Goal: Task Accomplishment & Management: Manage account settings

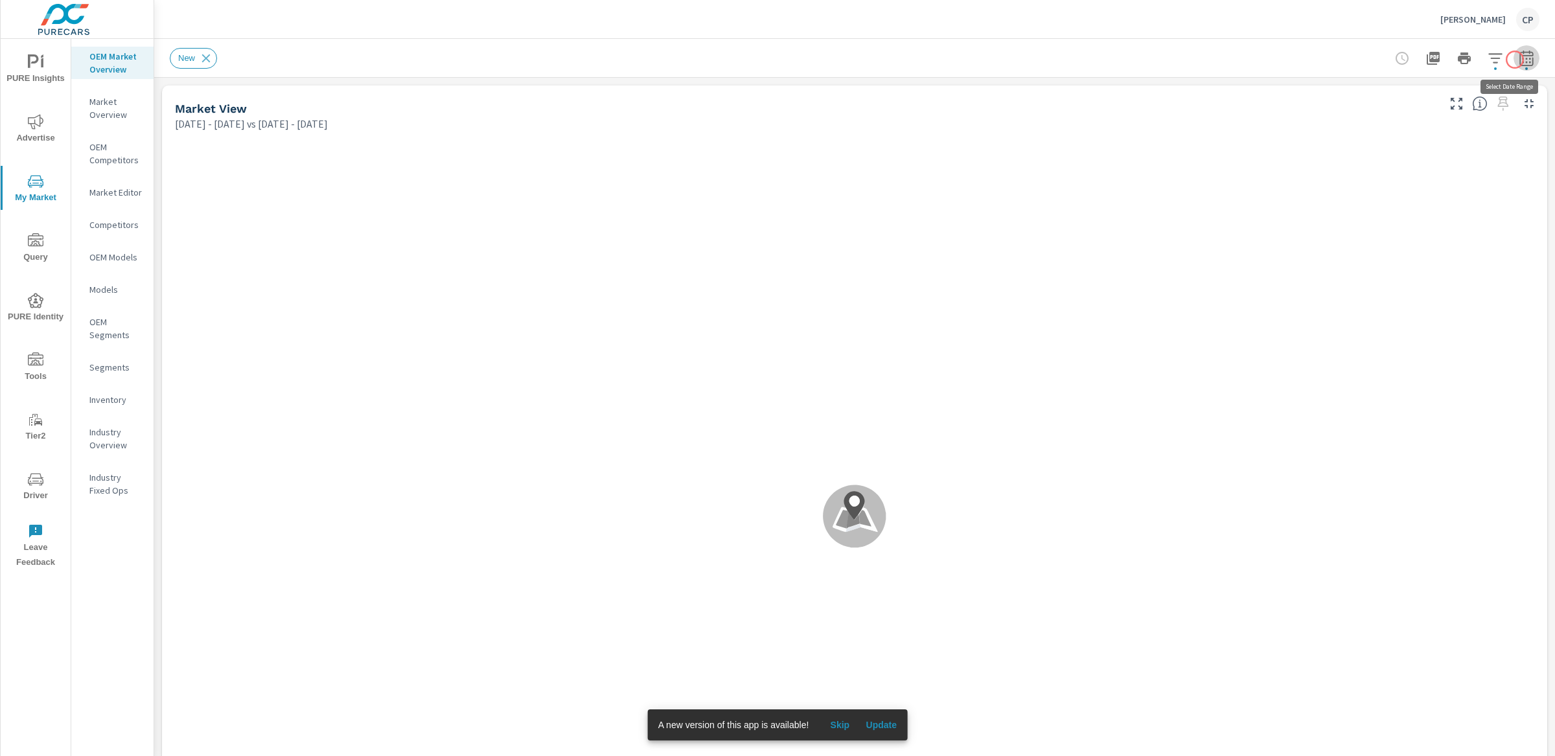
click at [1519, 60] on icon "button" at bounding box center [1527, 59] width 16 height 16
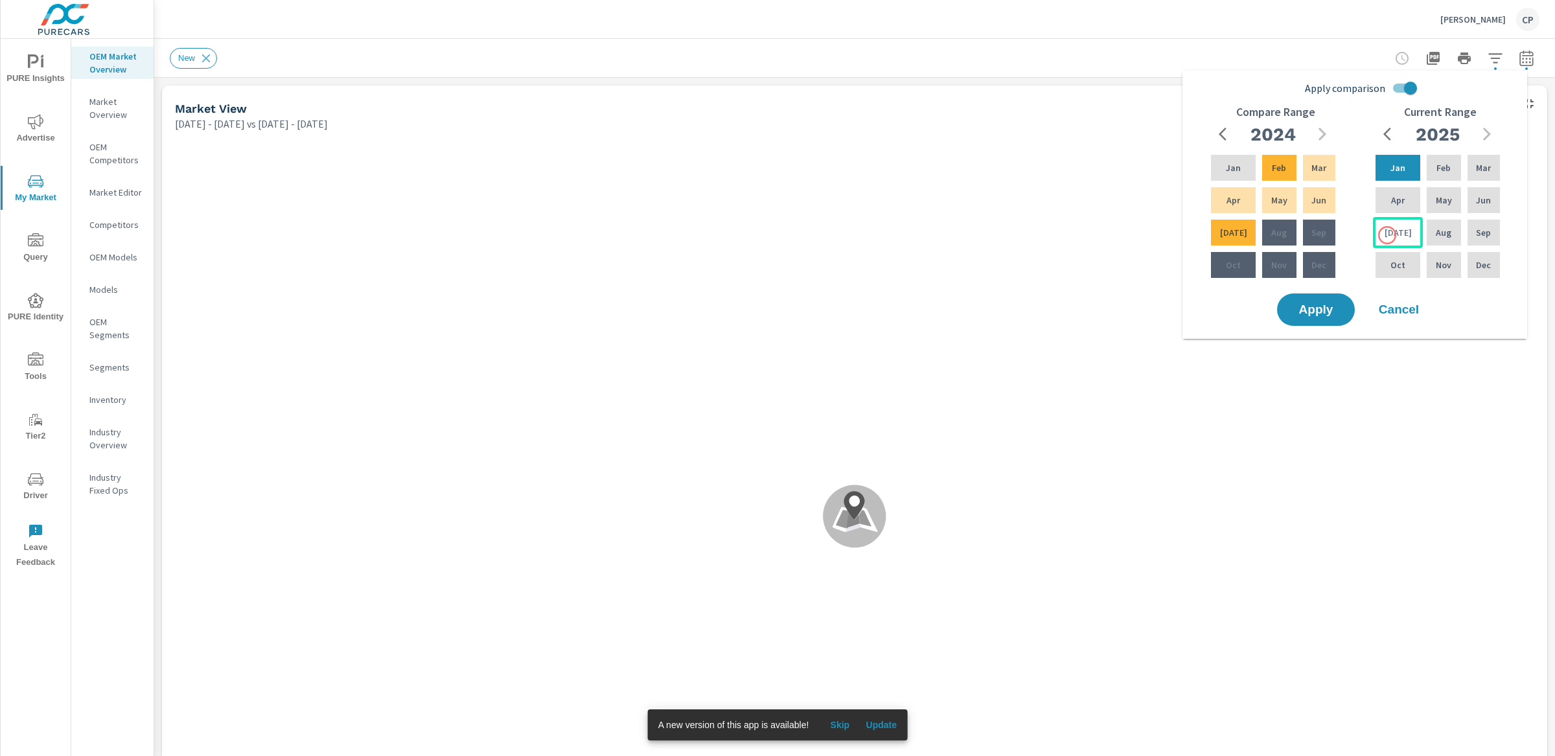
click at [1388, 235] on p "Jul" at bounding box center [1398, 232] width 27 height 13
click at [1444, 169] on p "Feb" at bounding box center [1444, 167] width 14 height 13
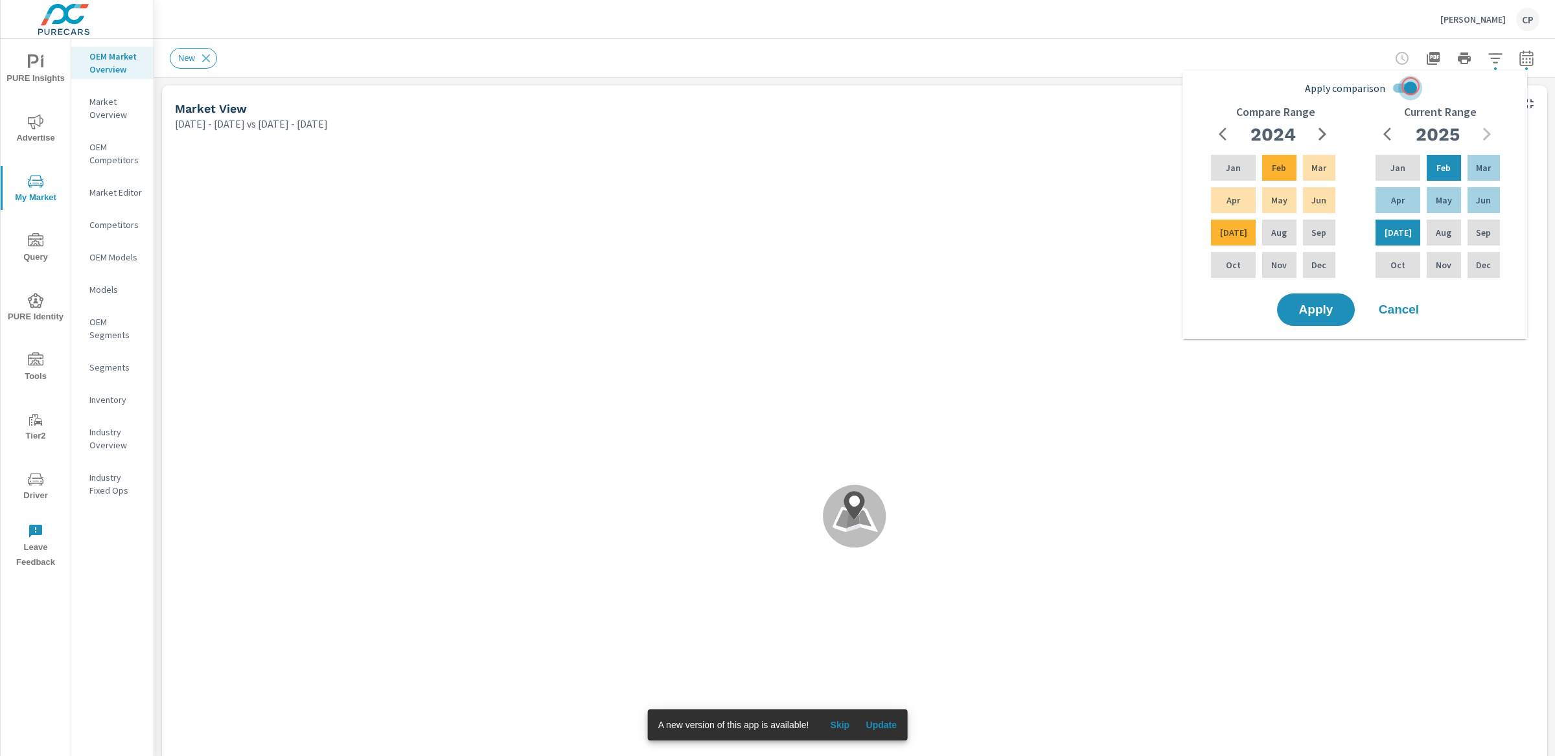
click at [1411, 86] on input "Apply comparison" at bounding box center [1411, 88] width 74 height 25
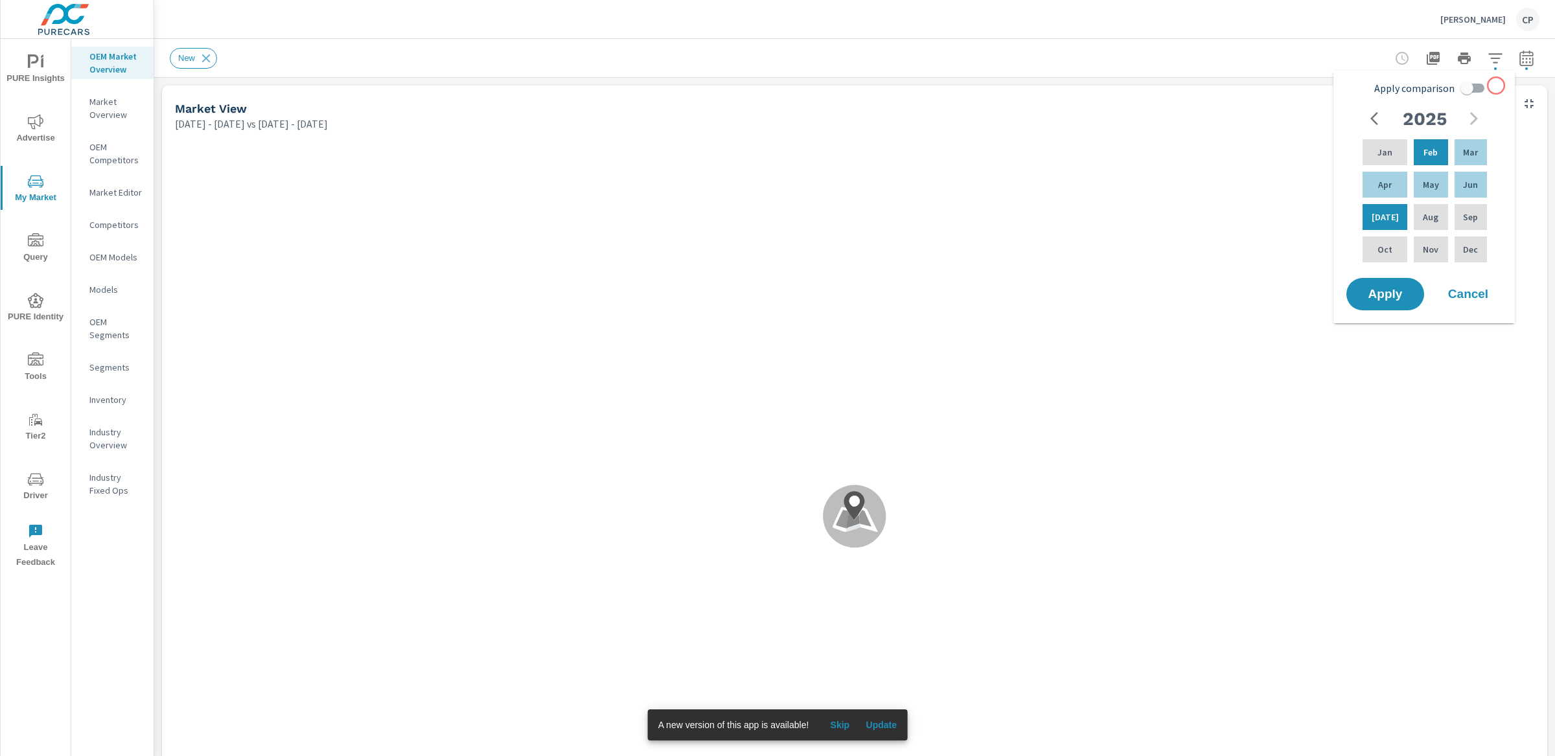
click at [1496, 86] on div "Apply comparison 2025 Jan Feb Mar Apr May Jun Jul Aug Sep Oct Nov Dec" at bounding box center [1427, 176] width 165 height 200
click at [1492, 86] on div "Apply comparison 2025 Jan Feb Mar Apr May Jun Jul Aug Sep Oct Nov Dec" at bounding box center [1427, 176] width 165 height 200
click at [1472, 90] on input "Apply comparison" at bounding box center [1467, 88] width 74 height 25
checkbox input "true"
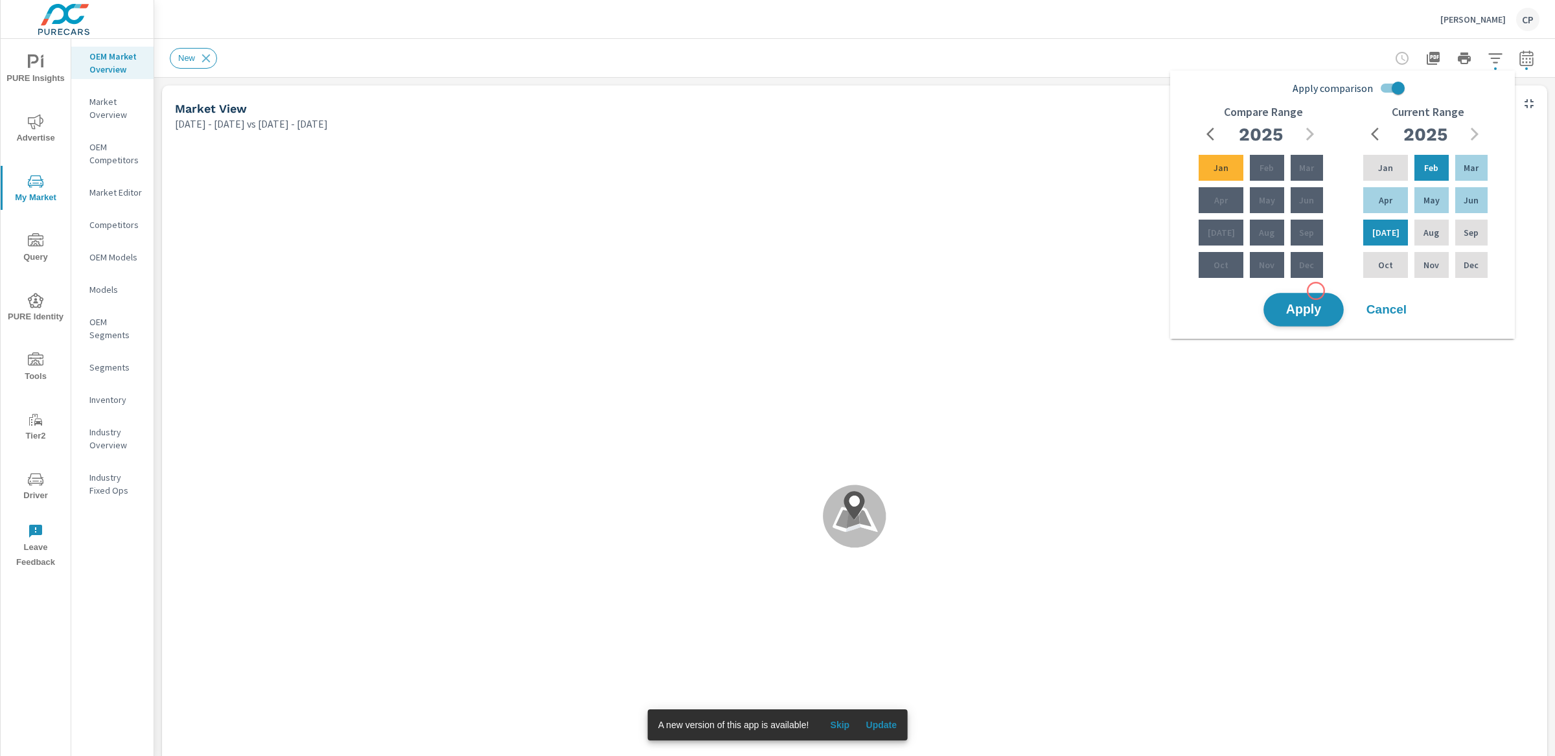
click at [1310, 295] on button "Apply" at bounding box center [1304, 310] width 80 height 34
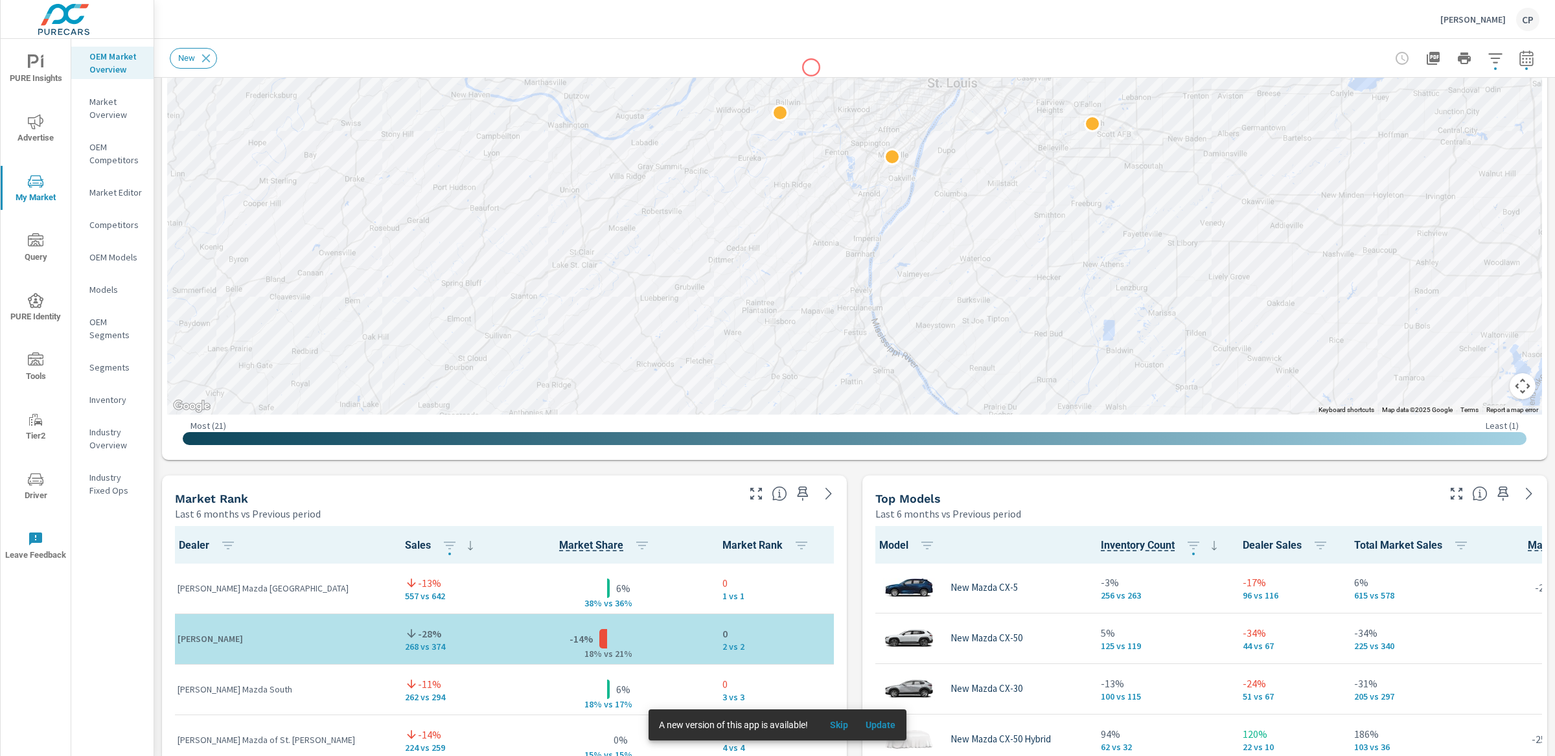
scroll to position [477, 0]
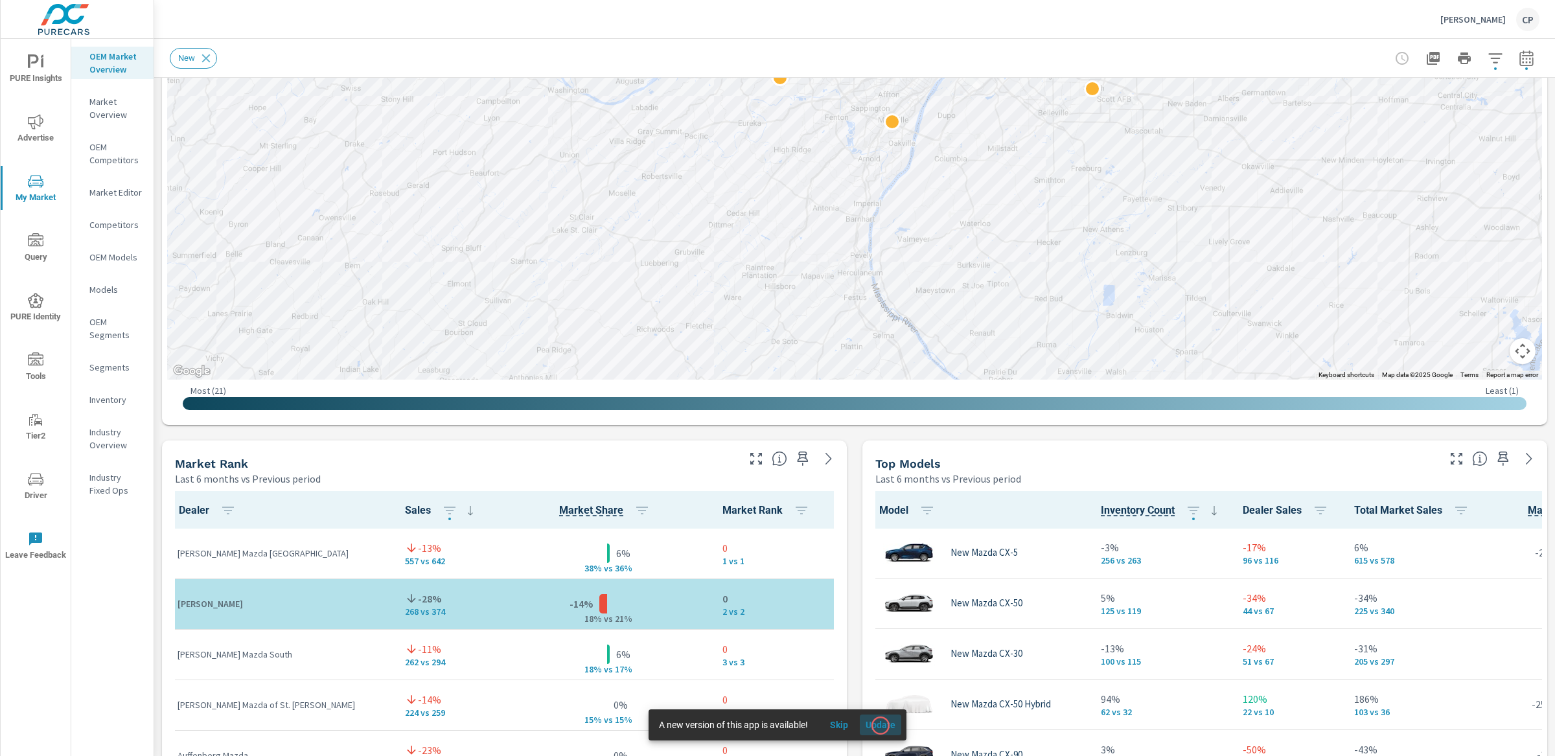
click at [881, 685] on span "Update" at bounding box center [880, 725] width 31 height 12
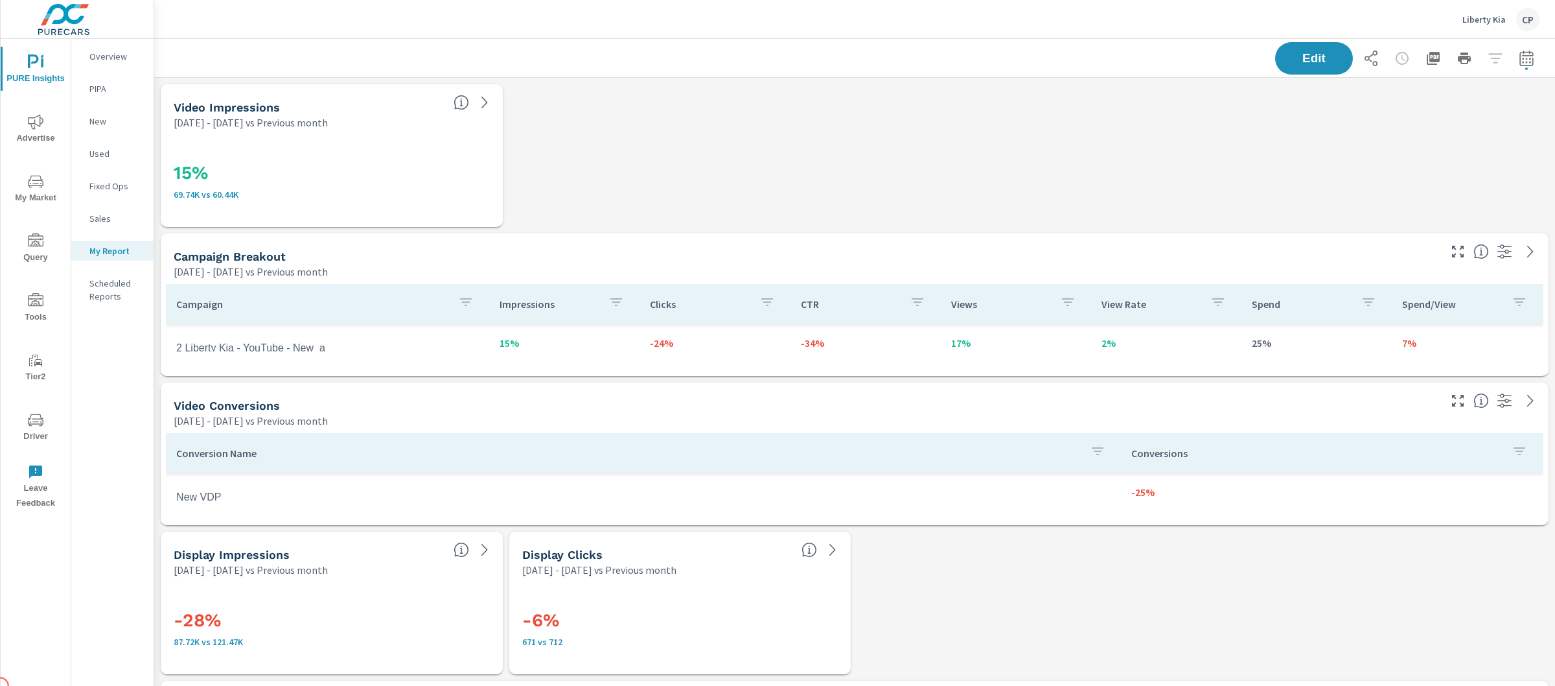
scroll to position [1, 0]
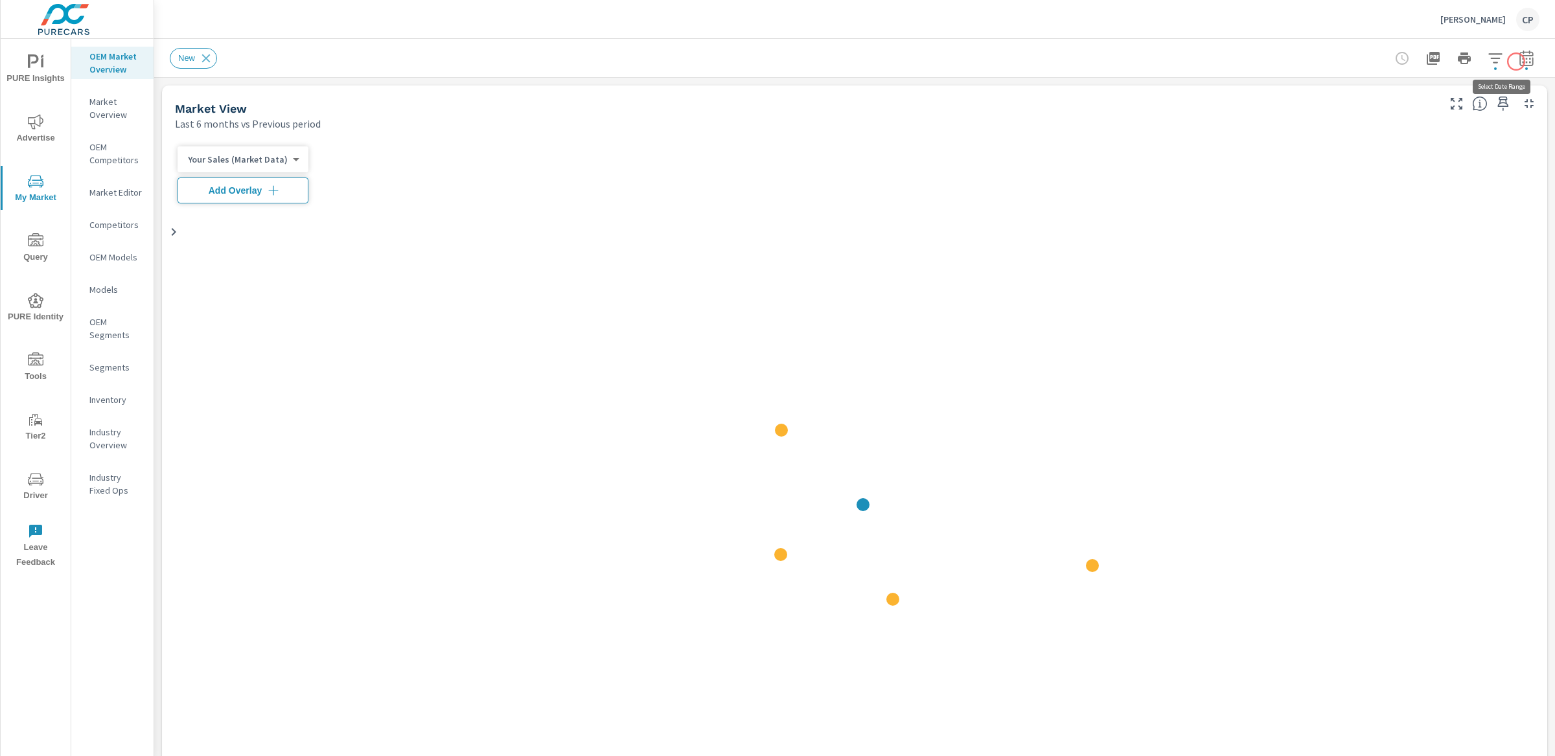
scroll to position [1, 0]
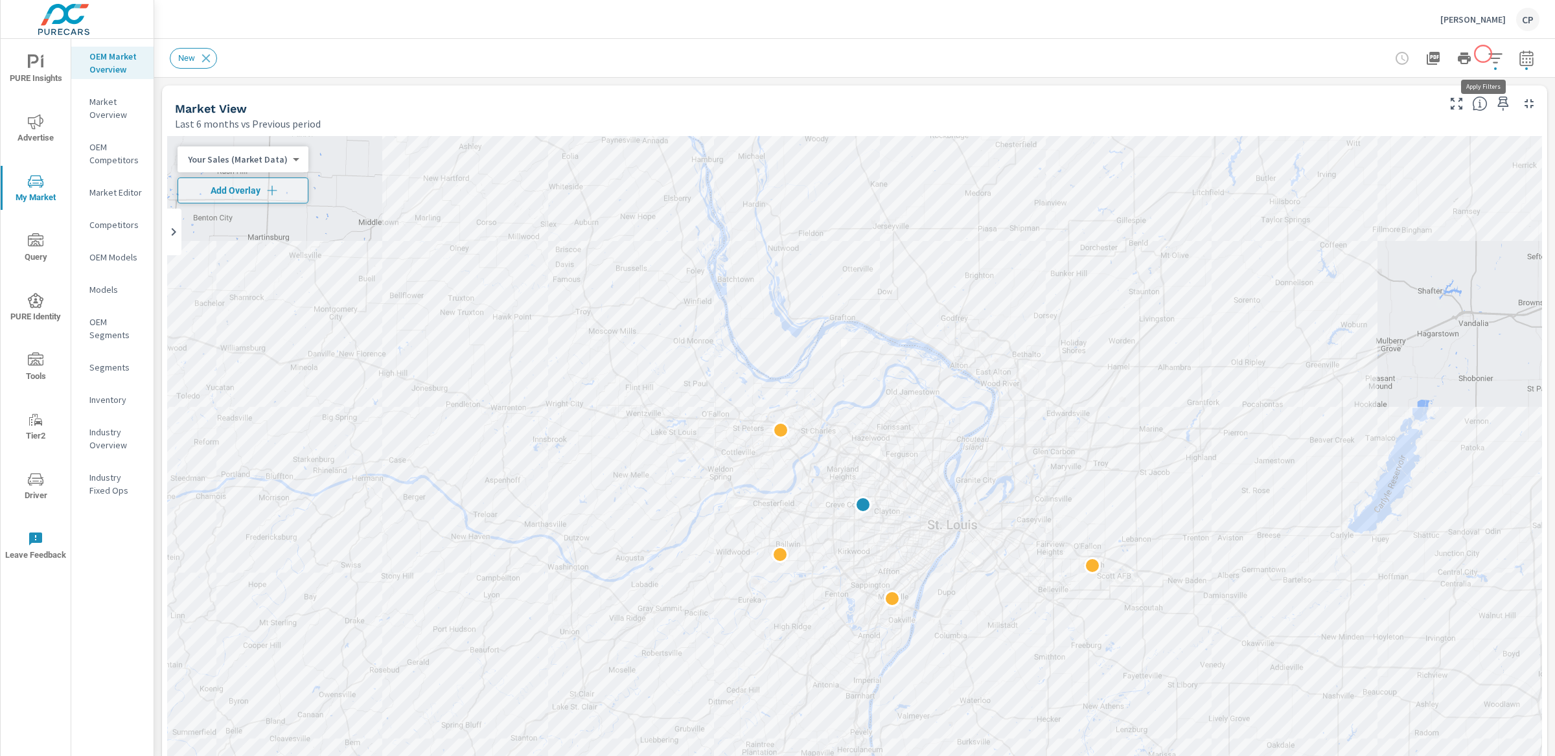
click at [1488, 54] on icon "button" at bounding box center [1496, 59] width 16 height 16
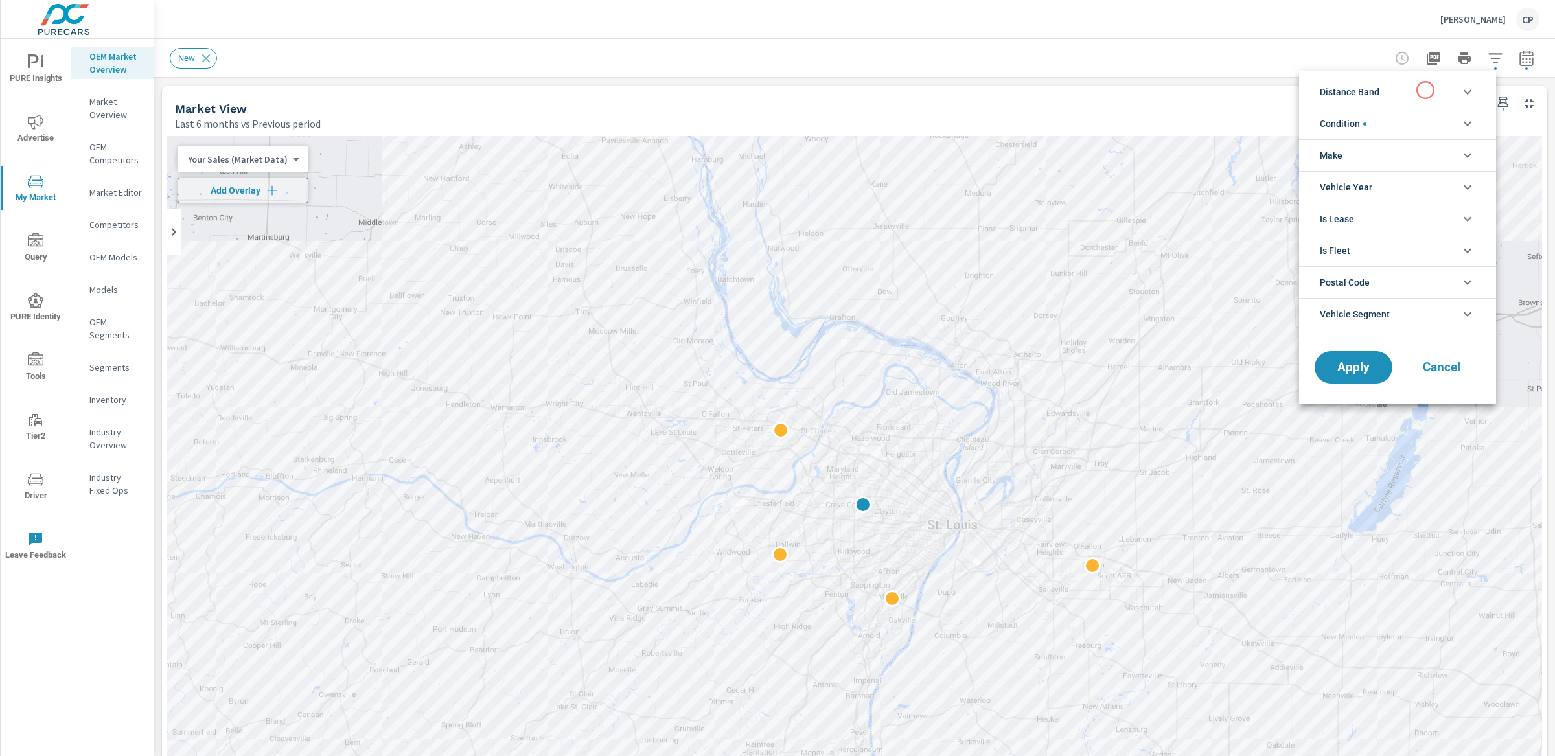
click at [1426, 90] on li "Distance Band" at bounding box center [1397, 92] width 197 height 32
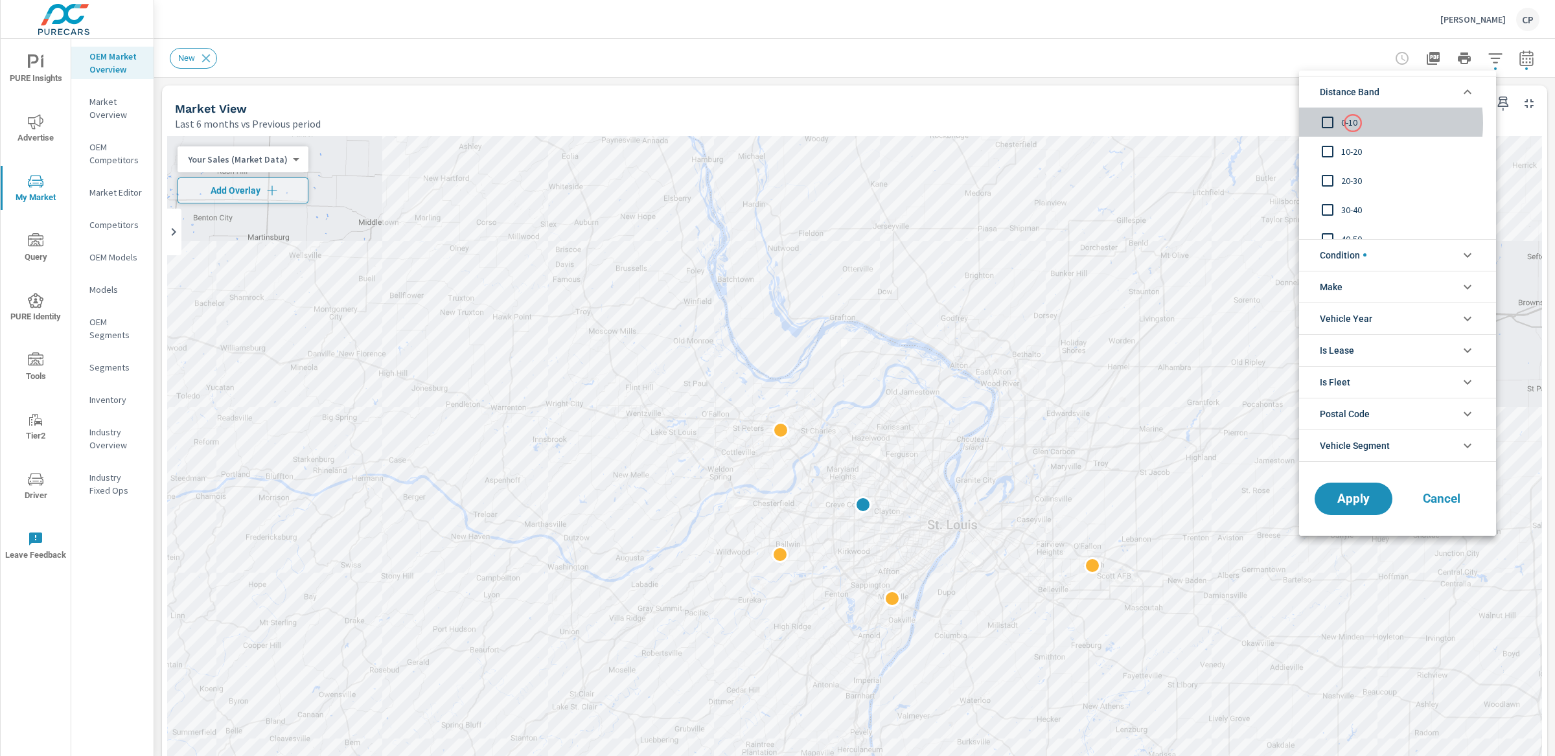
click at [1353, 123] on span "0-10" at bounding box center [1412, 123] width 142 height 16
click at [1351, 144] on span "10-20" at bounding box center [1412, 152] width 142 height 16
click at [1331, 500] on span "Apply" at bounding box center [1353, 499] width 53 height 12
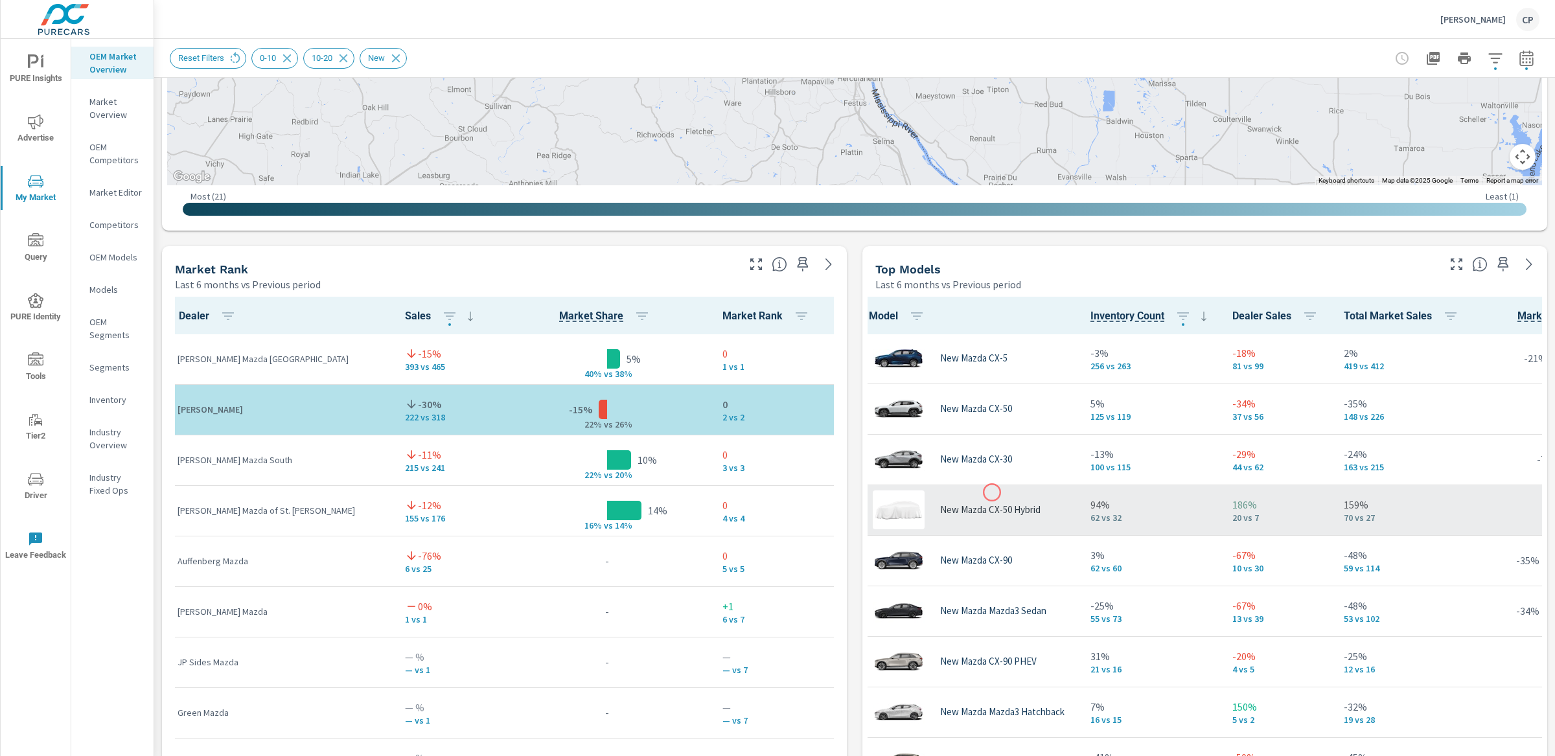
scroll to position [0, 10]
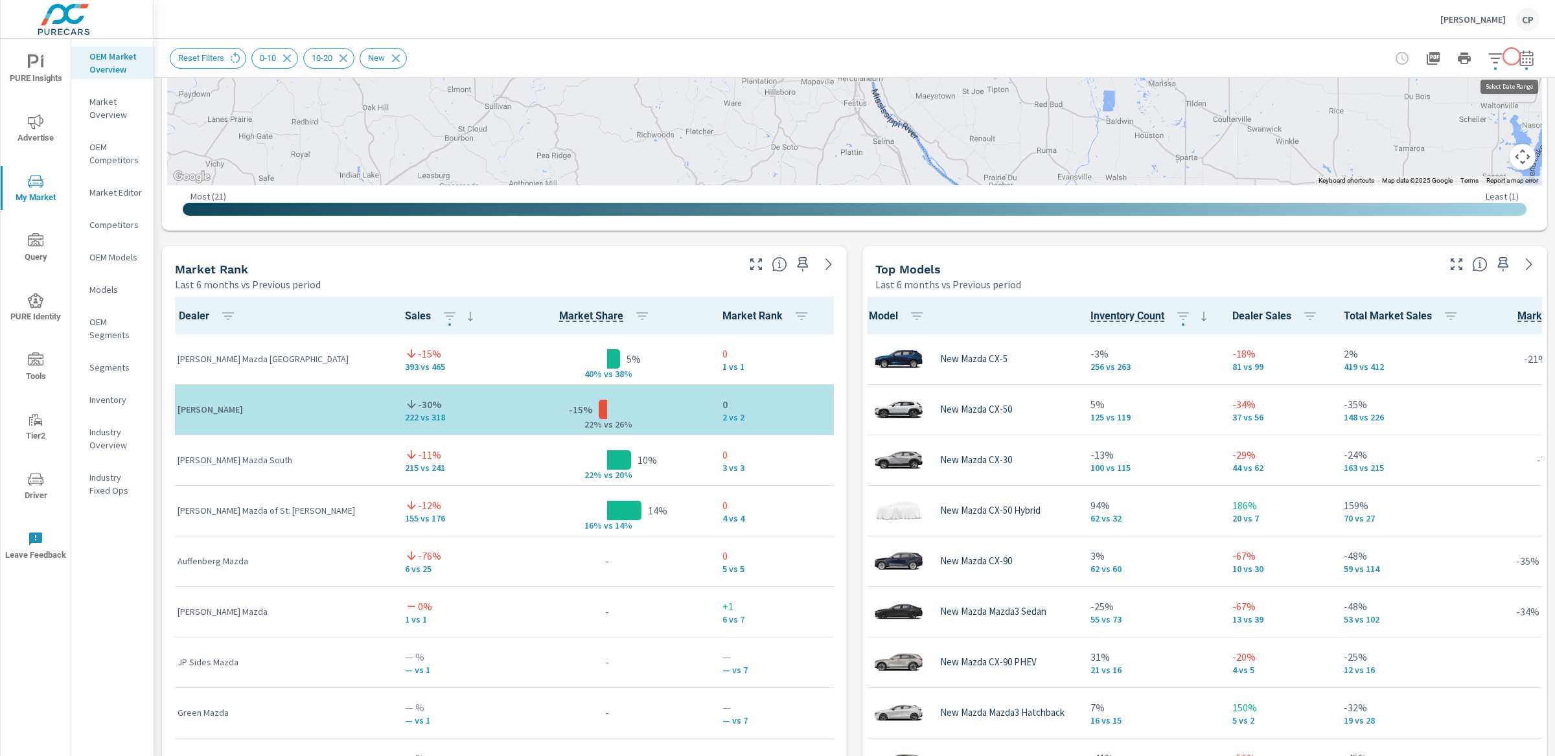
click at [1519, 56] on icon "button" at bounding box center [1527, 59] width 16 height 16
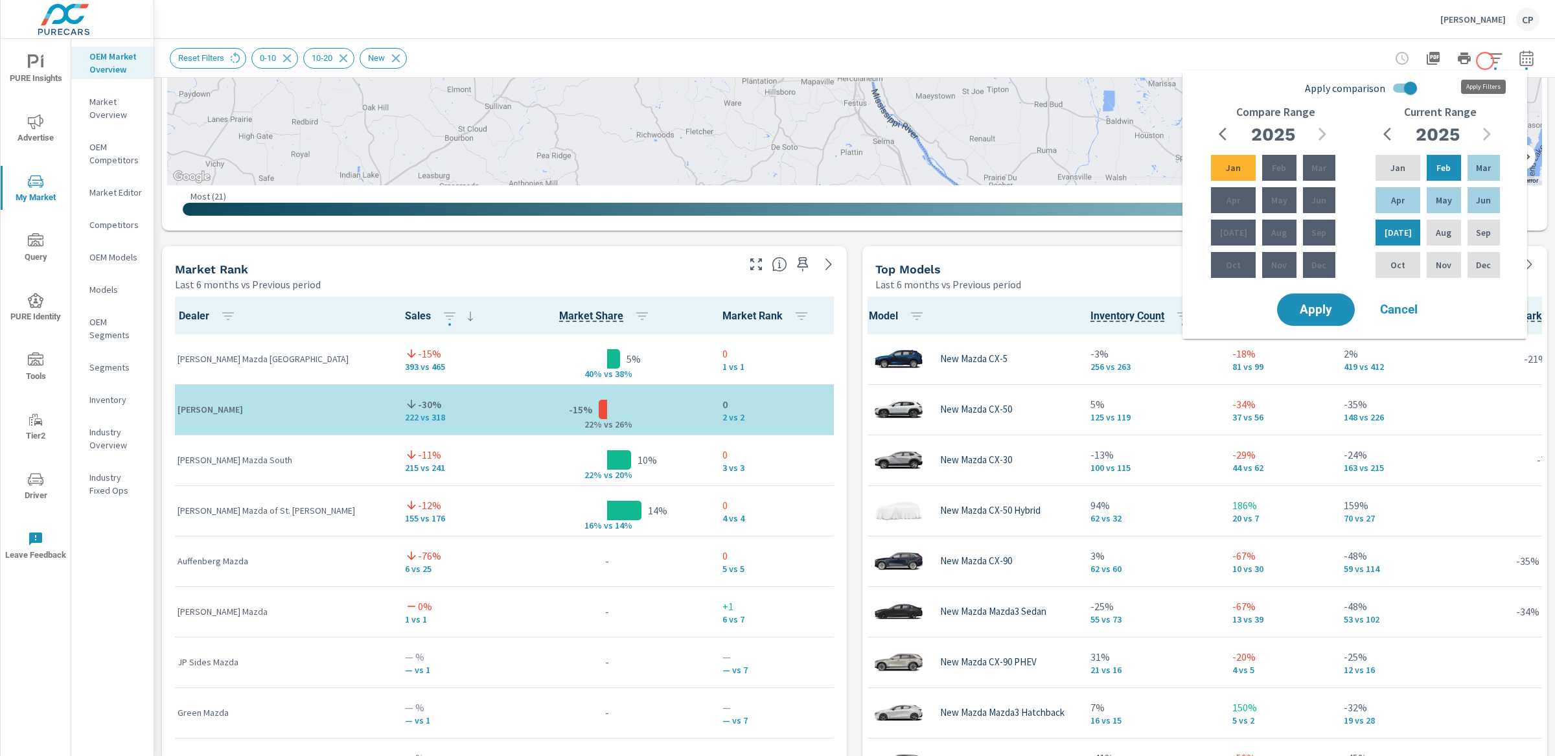
click at [1488, 61] on icon "button" at bounding box center [1496, 59] width 16 height 16
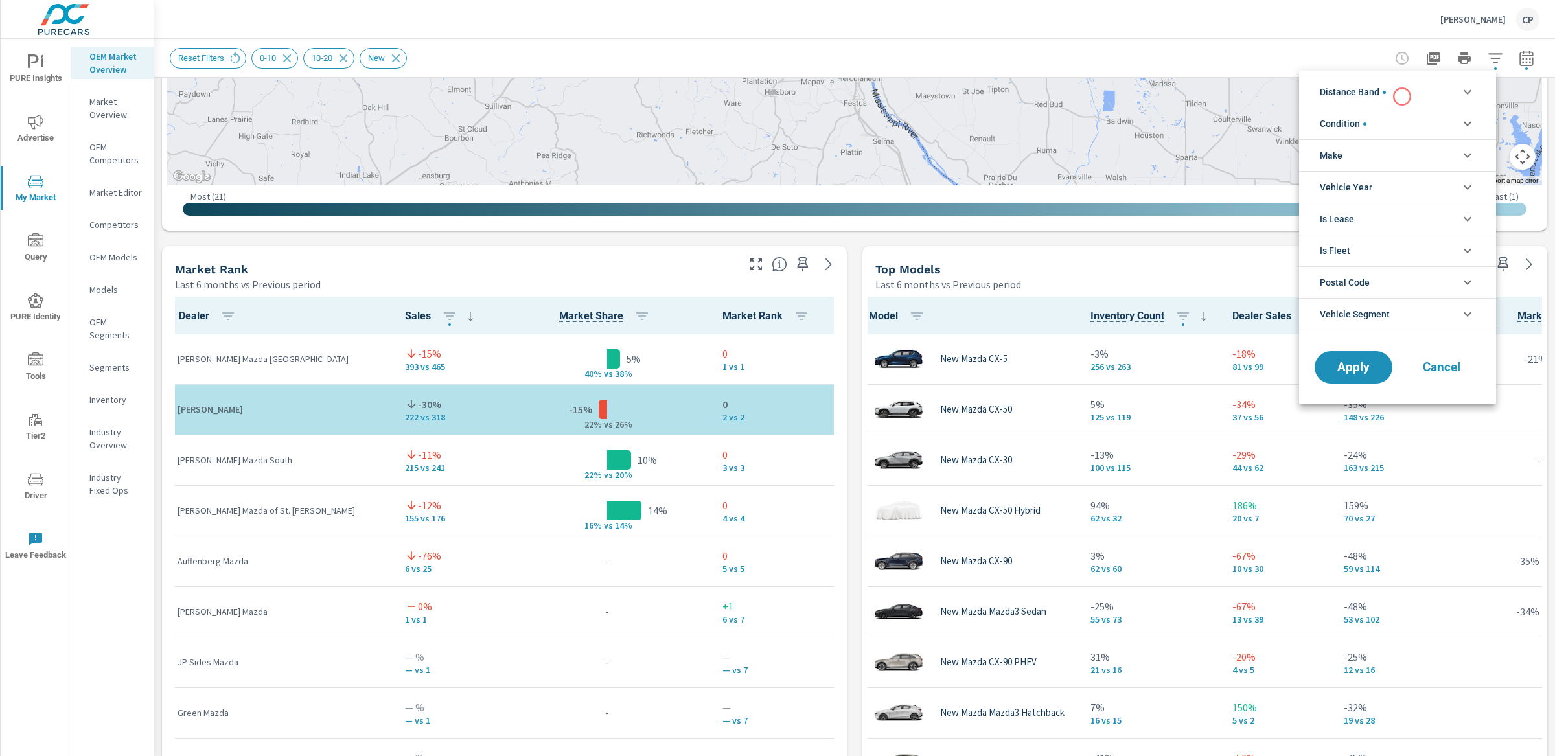
click at [1402, 97] on li "Distance Band" at bounding box center [1397, 92] width 197 height 32
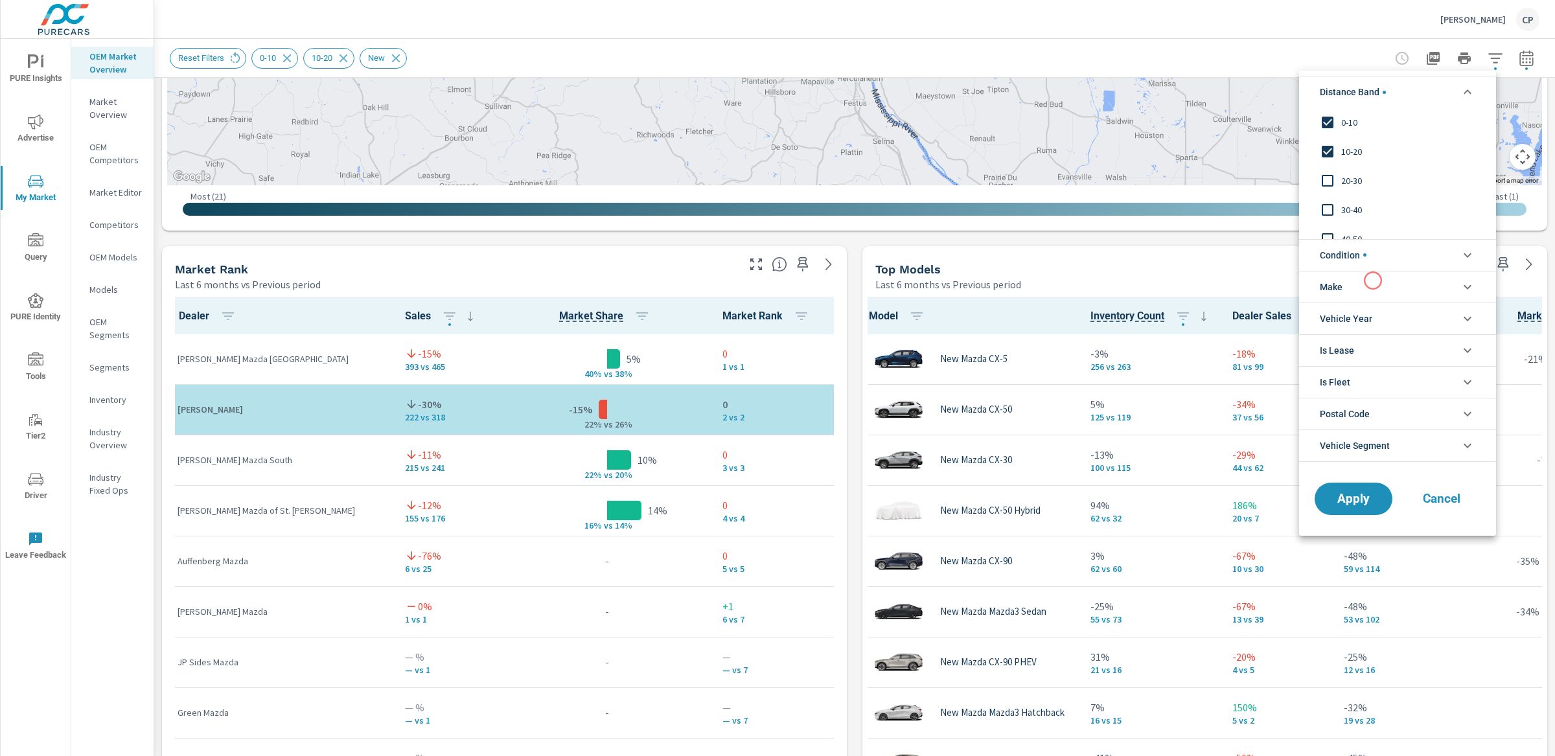
click at [1369, 253] on li "Condition" at bounding box center [1397, 255] width 197 height 32
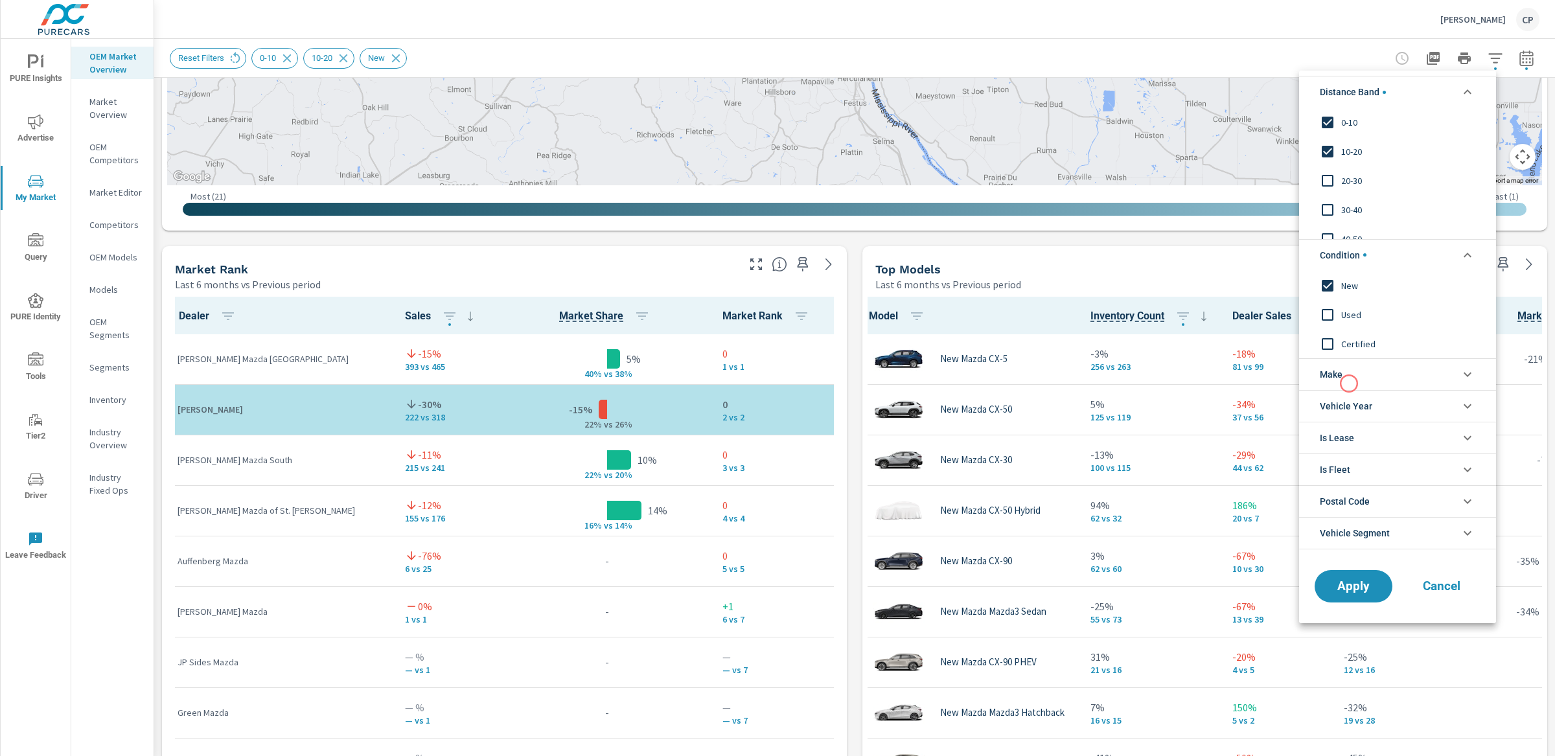
click at [1349, 378] on li "Make" at bounding box center [1397, 374] width 197 height 32
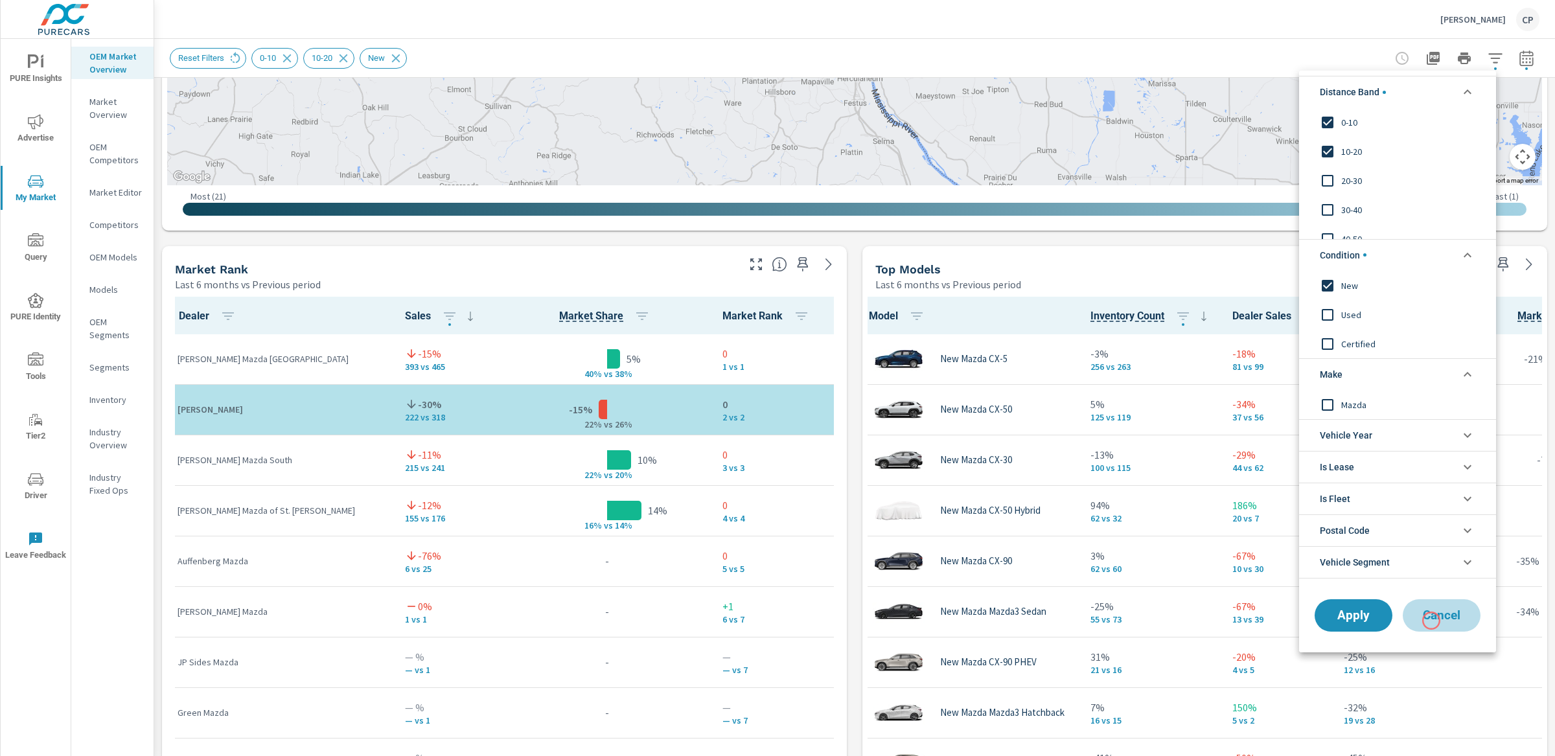
click at [1432, 621] on span "Cancel" at bounding box center [1442, 616] width 52 height 12
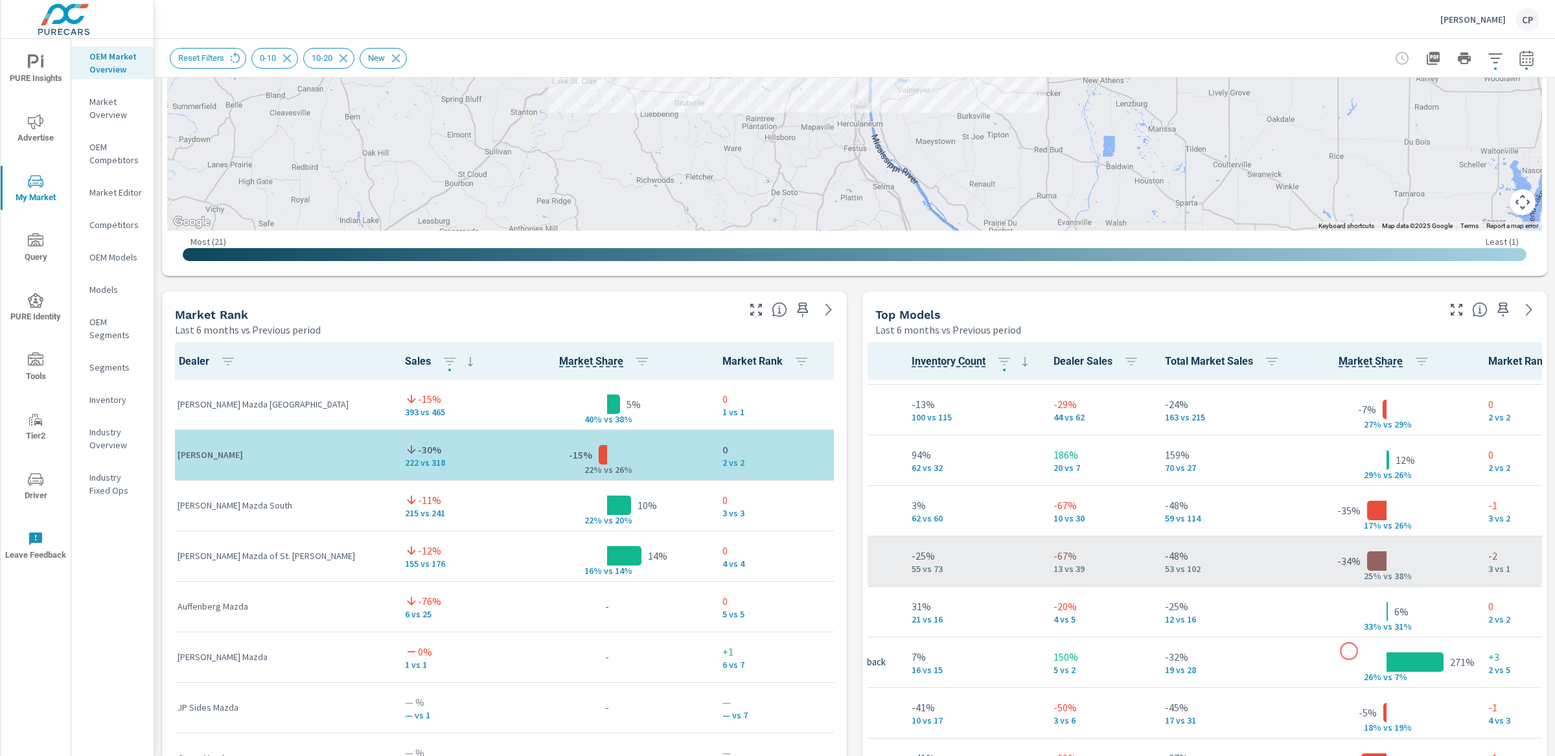
scroll to position [96, 0]
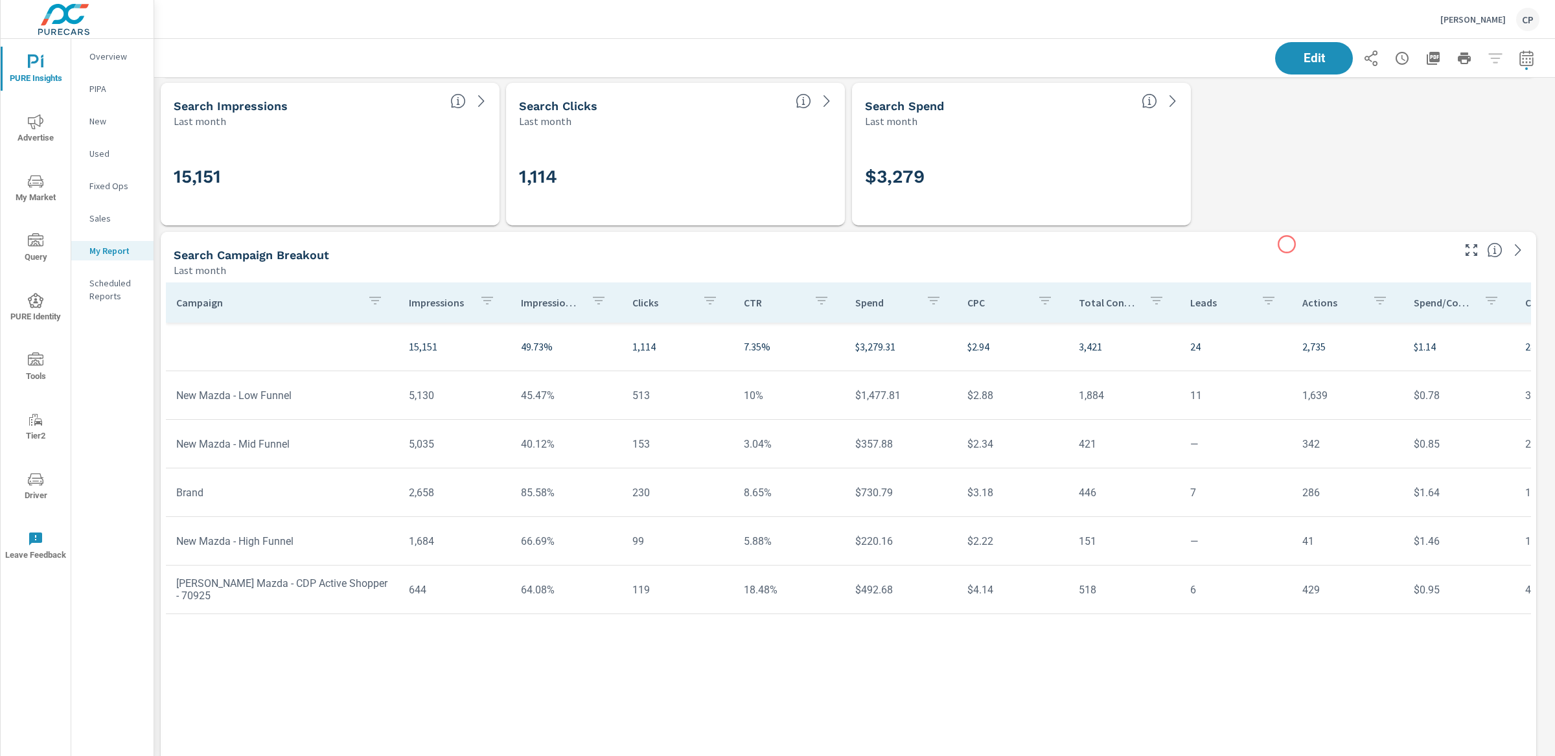
scroll to position [2520, 0]
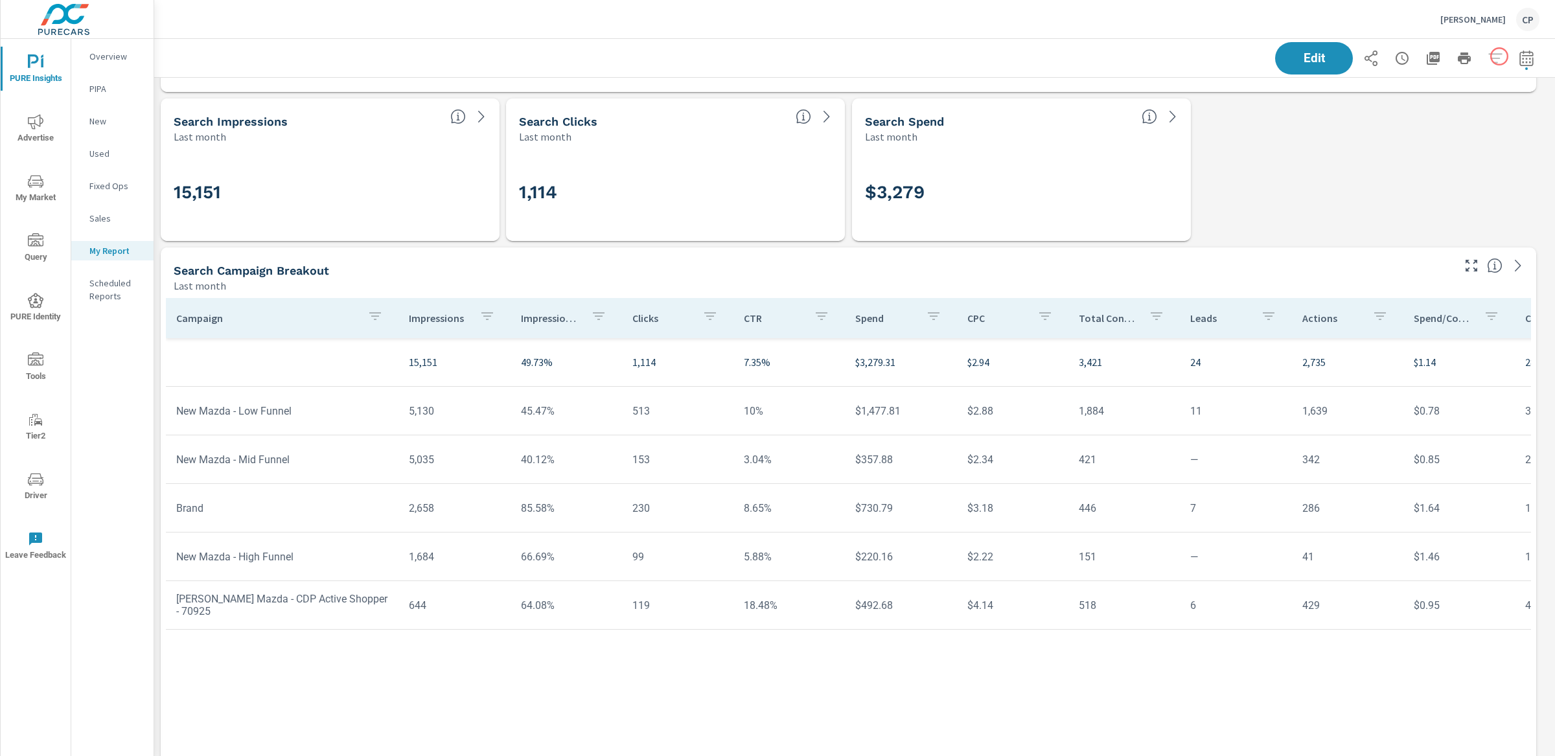
click at [1500, 56] on div "Edit" at bounding box center [1407, 58] width 264 height 32
click at [1519, 56] on icon "button" at bounding box center [1527, 59] width 16 height 16
select select "Last month"
click at [1373, 126] on div "Custom Yesterday Last week Last 7 days Last 14 days Last 30 days Last 45 days L…" at bounding box center [1411, 112] width 140 height 36
click at [1376, 144] on p "+ Add comparison" at bounding box center [1424, 146] width 166 height 16
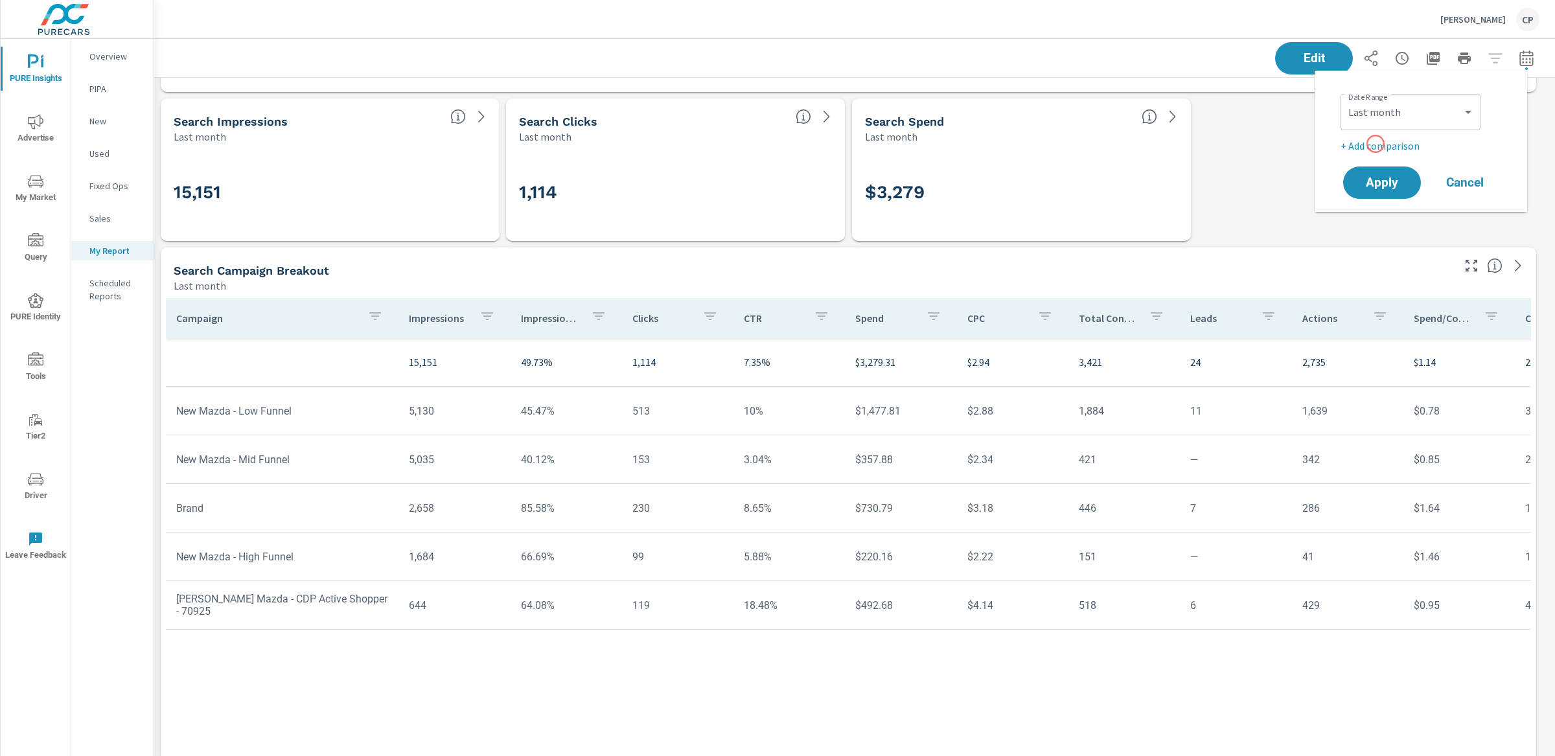
scroll to position [4503, 1414]
click at [1380, 157] on select "Custom Previous period Previous month Previous year" at bounding box center [1411, 169] width 130 height 26
select select "Previous month"
click at [1382, 227] on button "Apply" at bounding box center [1382, 219] width 80 height 34
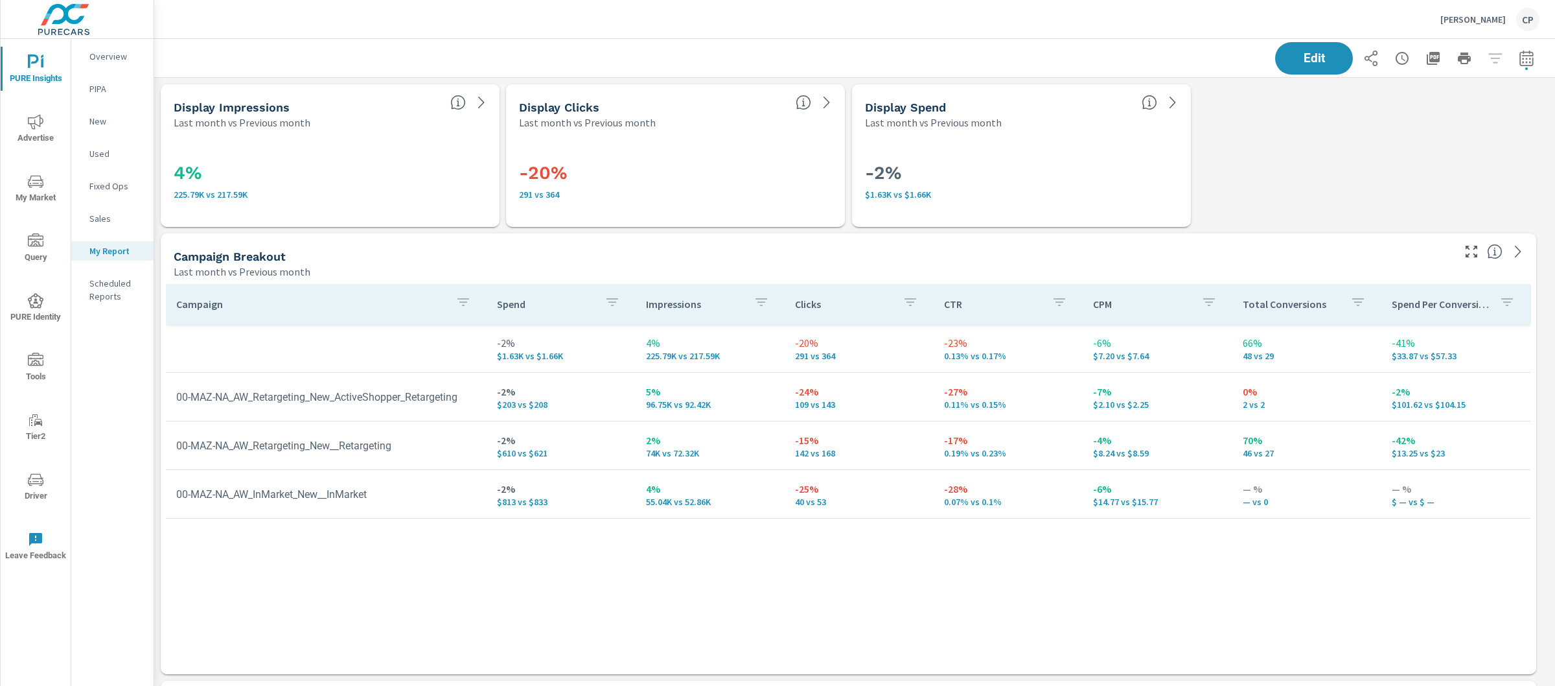
scroll to position [4503, 1414]
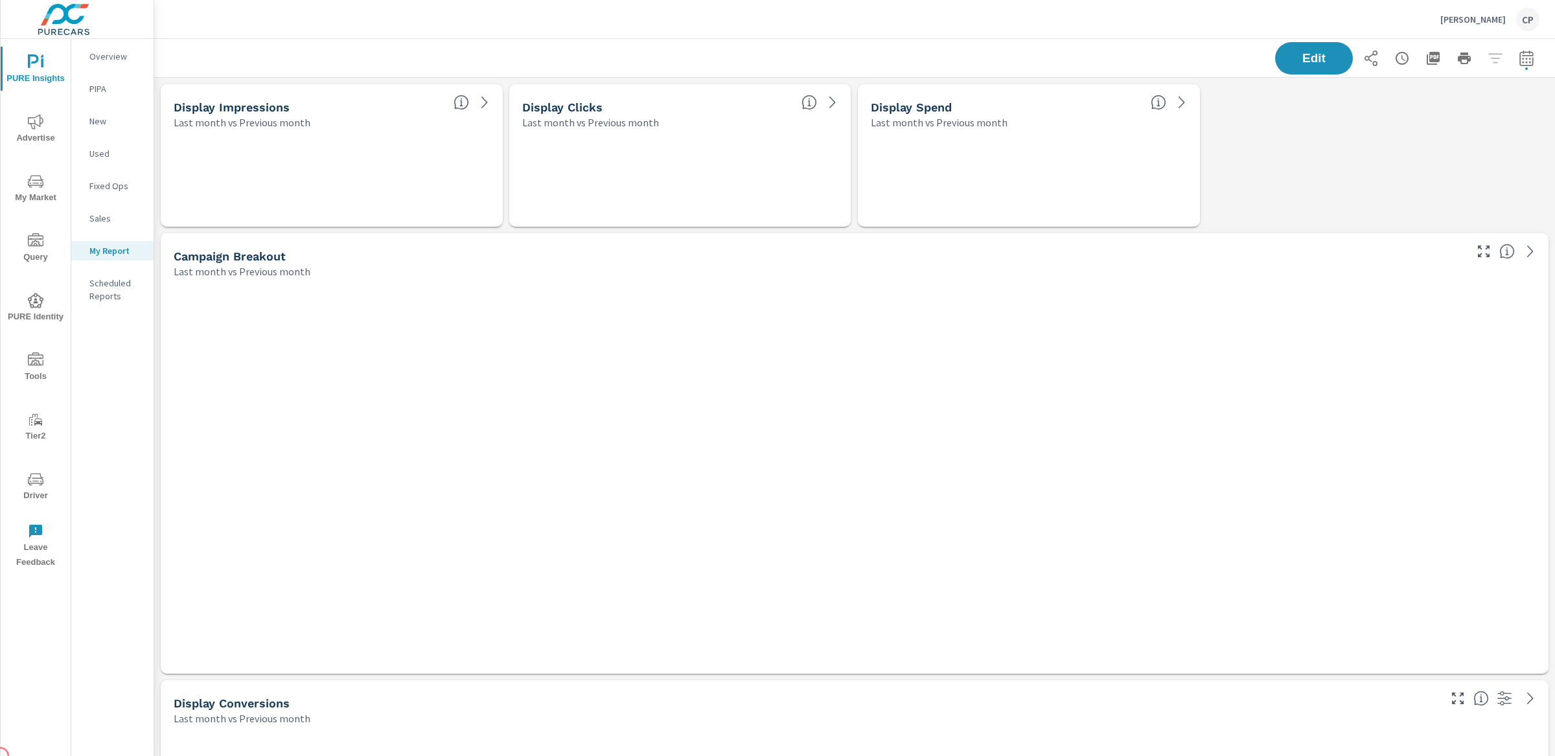
scroll to position [4503, 1414]
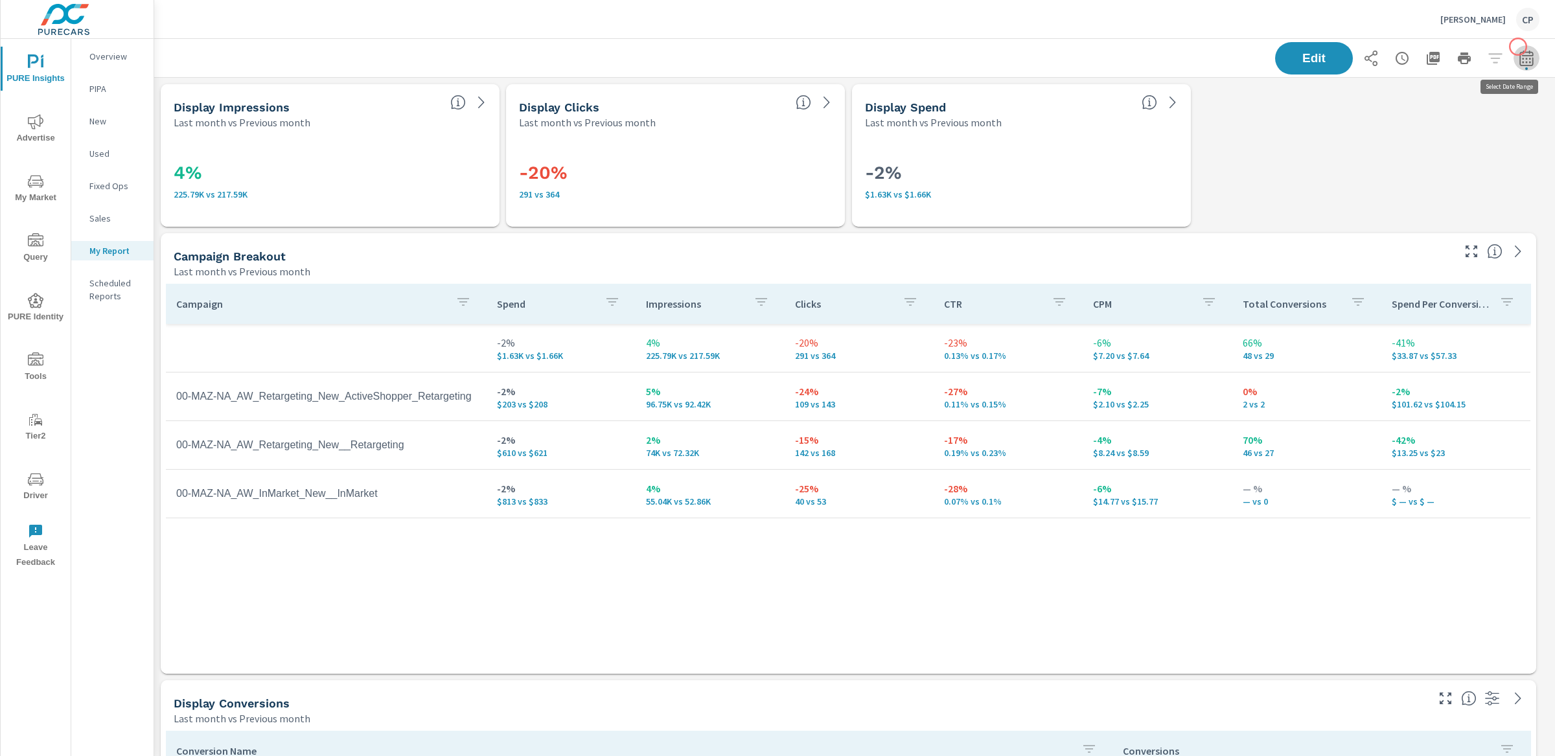
click at [1518, 47] on button "button" at bounding box center [1527, 58] width 26 height 26
select select "Last month"
select select "Previous month"
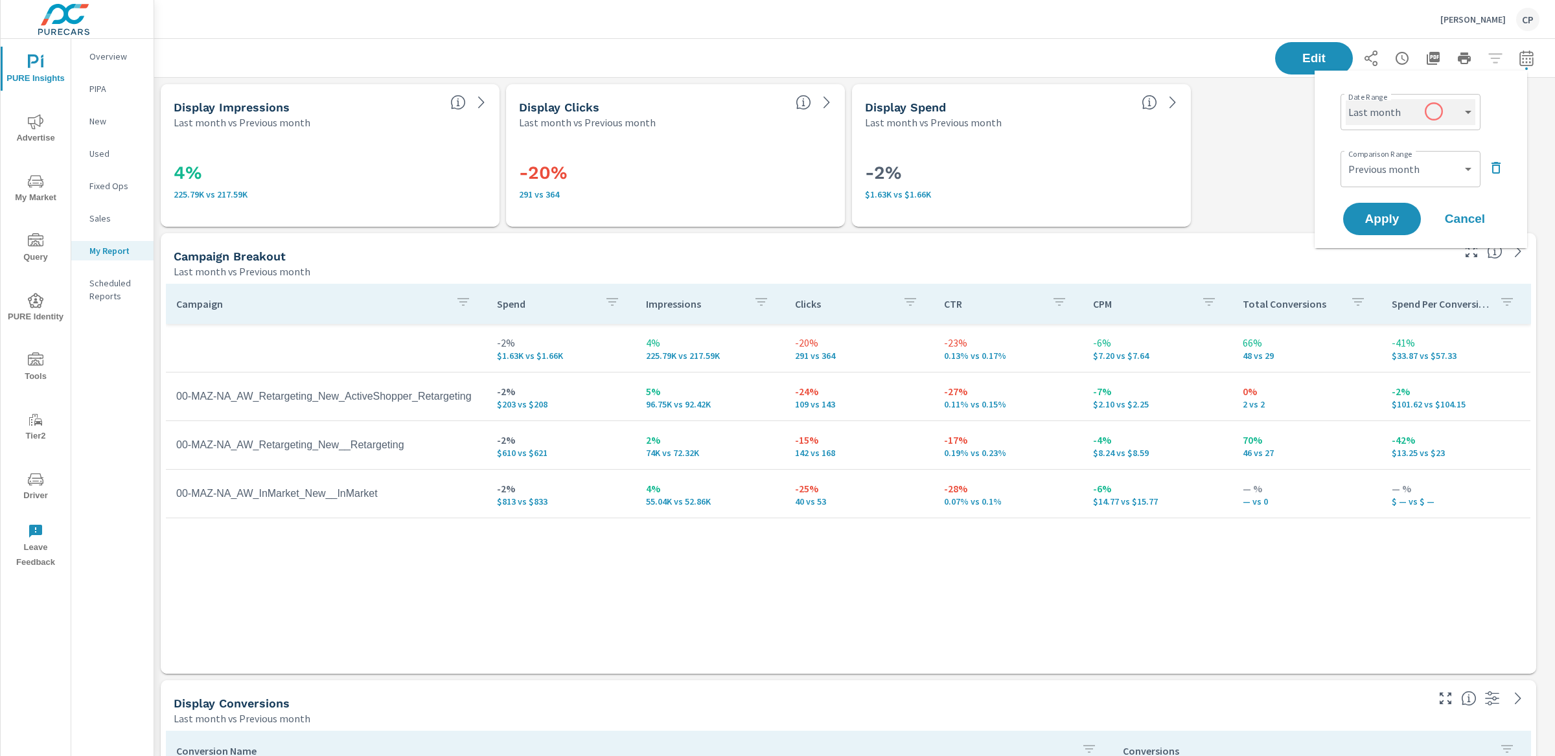
click at [1425, 114] on select "Custom [DATE] Last week Last 7 days Last 14 days Last 30 days Last 45 days Last…" at bounding box center [1411, 112] width 130 height 26
click at [1489, 163] on icon "button" at bounding box center [1497, 168] width 16 height 16
click at [1376, 183] on span "Apply" at bounding box center [1382, 183] width 53 height 12
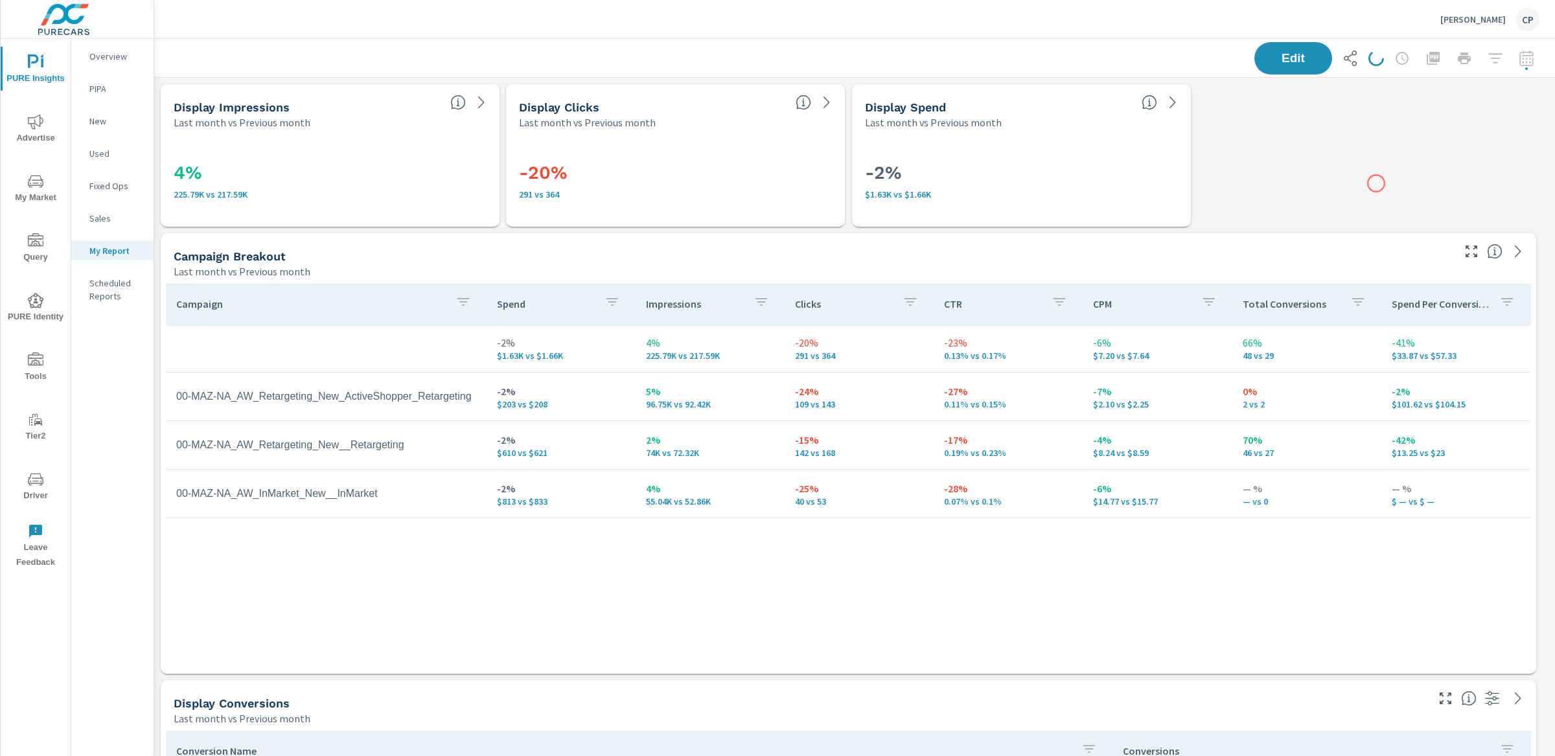
scroll to position [4503, 1414]
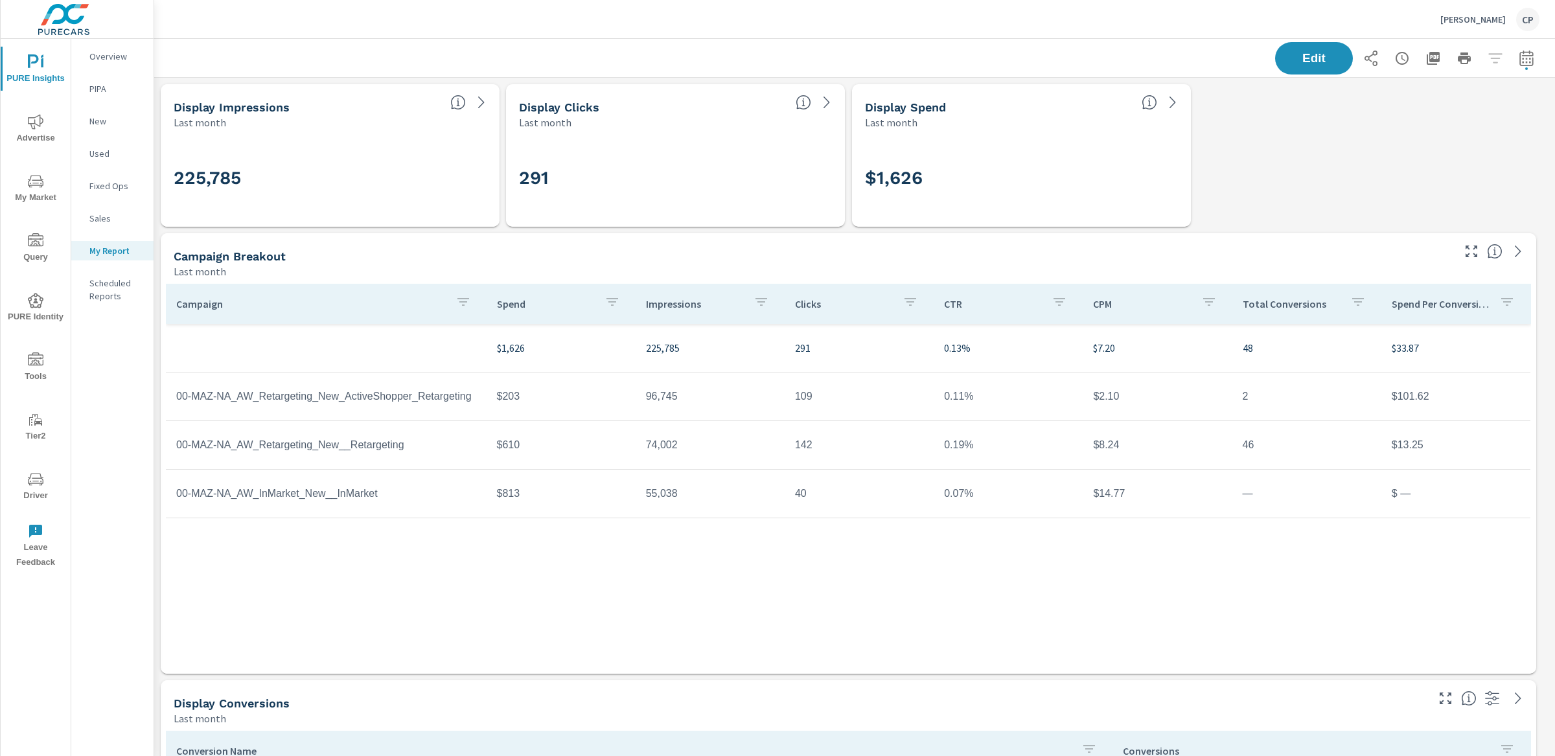
scroll to position [4503, 1414]
